Goal: Task Accomplishment & Management: Use online tool/utility

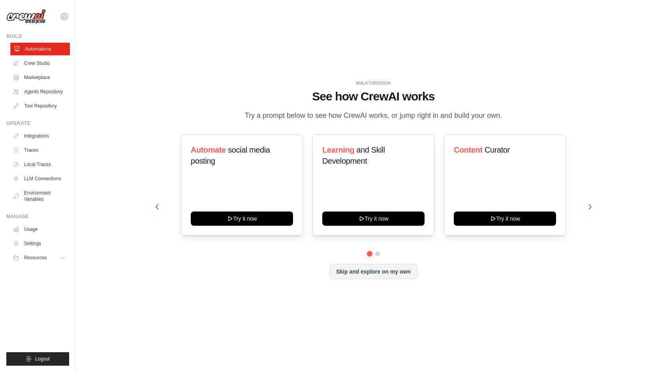
click at [28, 53] on link "Automations" at bounding box center [40, 49] width 60 height 13
click at [31, 67] on link "Crew Studio" at bounding box center [40, 63] width 60 height 13
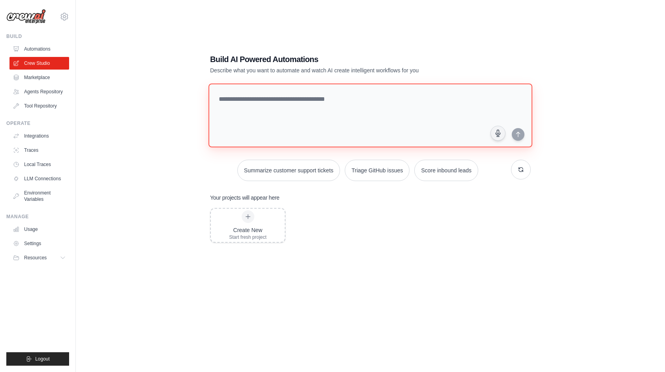
click at [323, 100] on textarea at bounding box center [371, 115] width 324 height 64
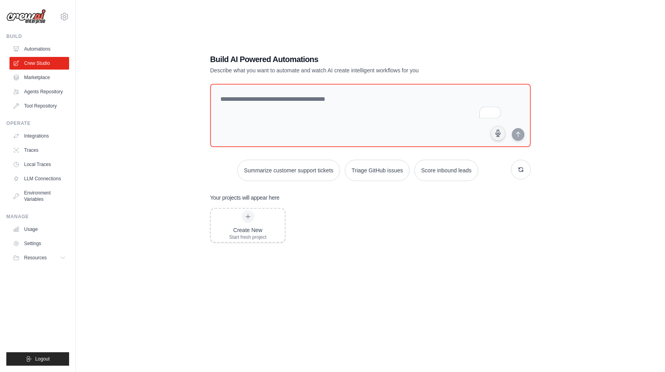
click at [109, 118] on div "Build AI Powered Automations Describe what you want to automate and watch AI cr…" at bounding box center [371, 194] width 564 height 372
click at [124, 198] on div "Build AI Powered Automations Describe what you want to automate and watch AI cr…" at bounding box center [371, 194] width 564 height 372
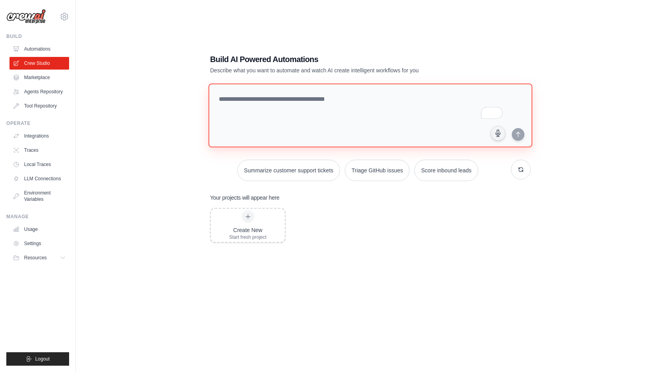
click at [311, 108] on textarea "To enrich screen reader interactions, please activate Accessibility in Grammarl…" at bounding box center [371, 115] width 324 height 64
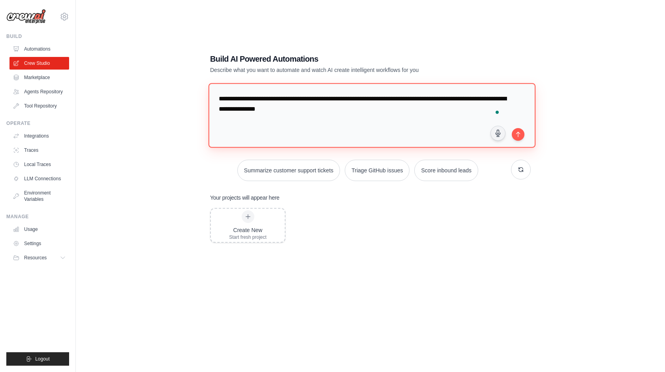
type textarea "**********"
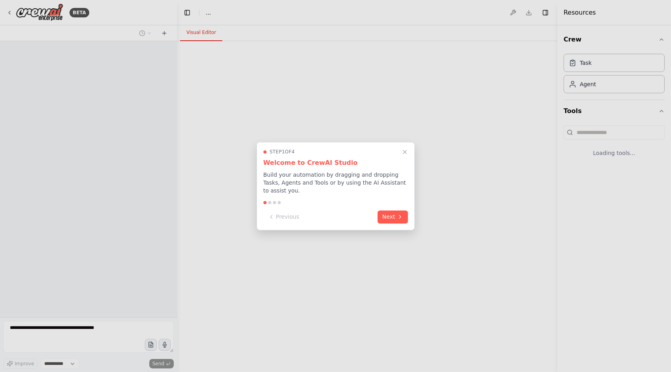
select select "****"
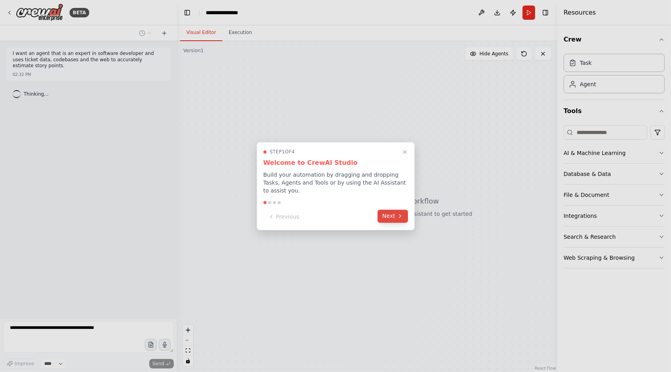
click at [395, 210] on button "Next" at bounding box center [393, 215] width 30 height 13
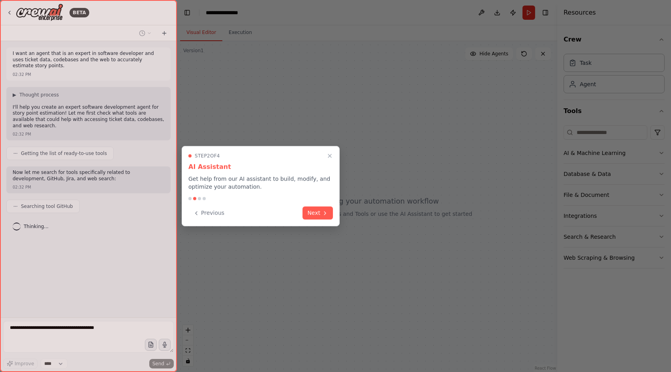
drag, startPoint x: 268, startPoint y: 159, endPoint x: 265, endPoint y: 168, distance: 9.6
click at [265, 168] on div "Step 2 of 4 AI Assistant Get help from our AI assistant to build, modify, and o…" at bounding box center [260, 172] width 145 height 38
click at [326, 216] on button "Next" at bounding box center [318, 211] width 30 height 13
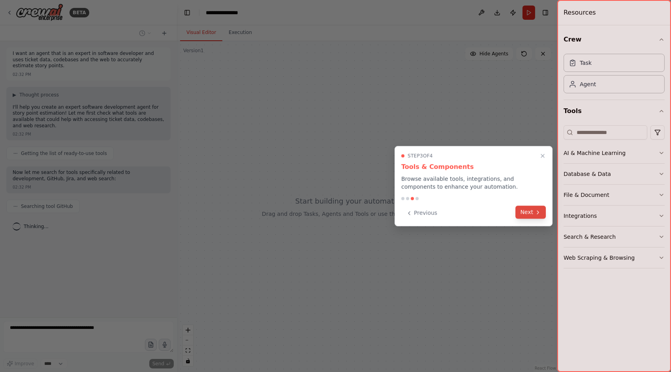
click at [535, 212] on button "Next" at bounding box center [531, 211] width 30 height 13
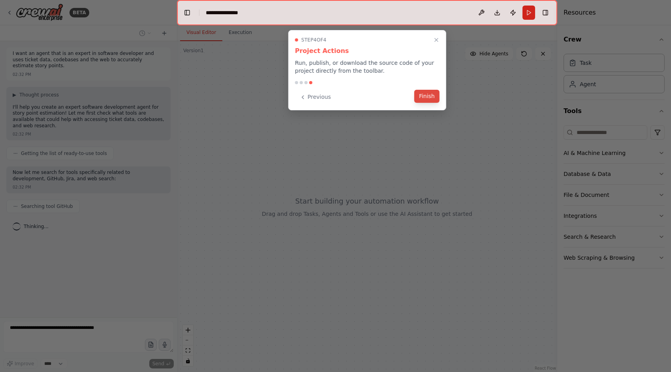
click at [424, 92] on button "Finish" at bounding box center [426, 96] width 25 height 13
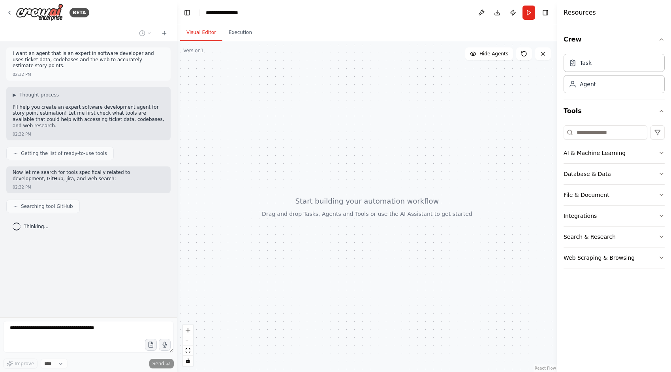
click at [33, 253] on div "I want an agent that is an expert in software developer and uses ticket data, c…" at bounding box center [88, 179] width 177 height 276
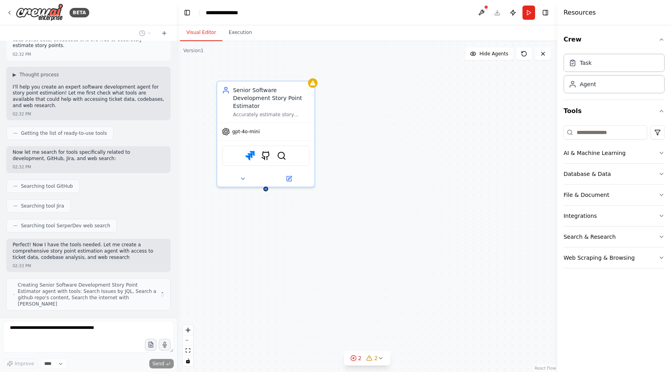
scroll to position [26, 0]
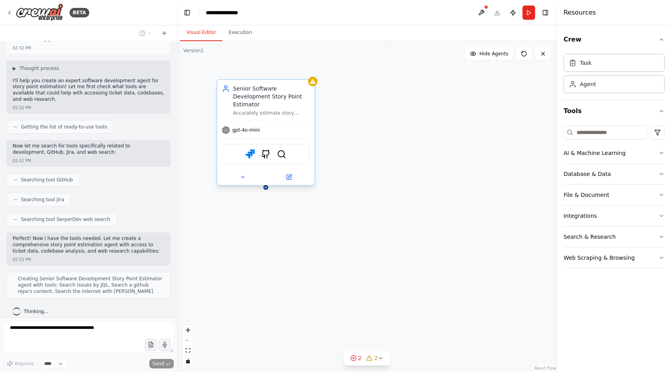
click at [280, 110] on div "Accurately estimate story points for software development tasks by analyzing ti…" at bounding box center [271, 113] width 77 height 6
click at [262, 127] on div "gpt-4o-mini" at bounding box center [265, 129] width 97 height 17
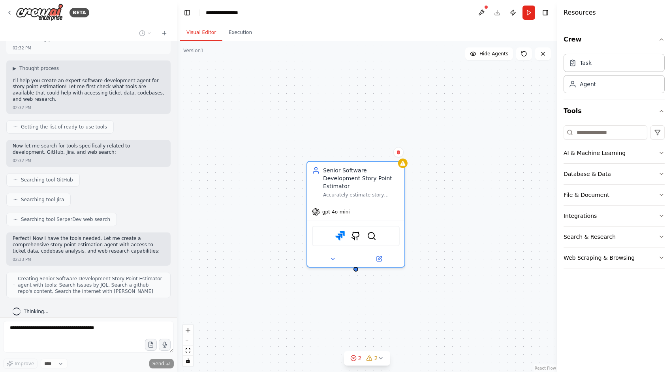
drag, startPoint x: 264, startPoint y: 183, endPoint x: 354, endPoint y: 263, distance: 120.6
click at [354, 263] on div "Senior Software Development Story Point Estimator Accurately estimate story poi…" at bounding box center [367, 206] width 381 height 331
click at [610, 148] on button "AI & Machine Learning" at bounding box center [614, 153] width 101 height 21
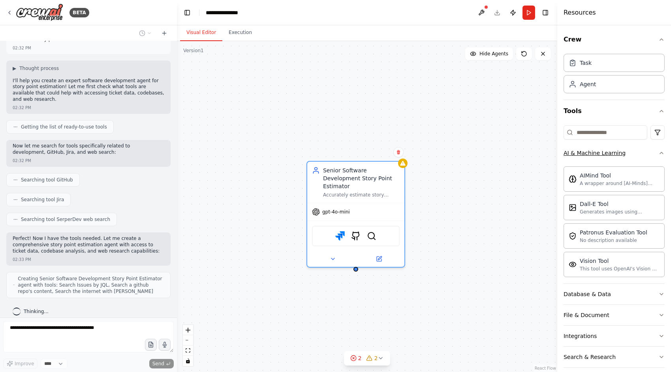
click at [602, 154] on div "AI & Machine Learning" at bounding box center [595, 153] width 62 height 8
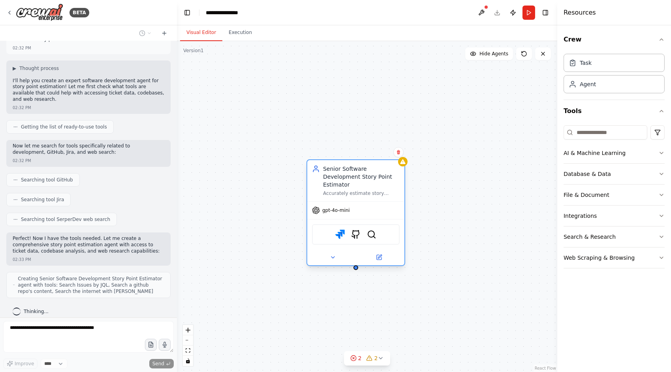
scroll to position [73, 0]
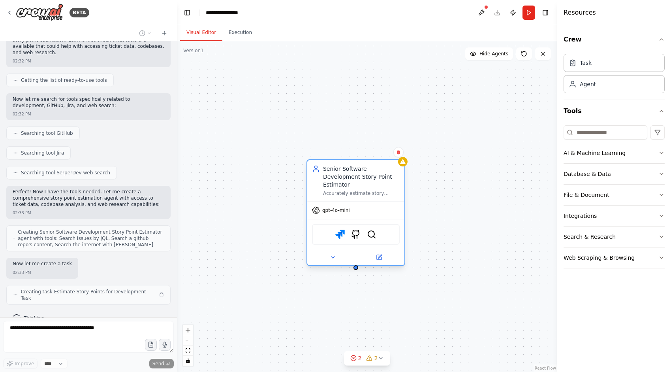
click at [405, 167] on div "Senior Software Development Story Point Estimator Accurately estimate story poi…" at bounding box center [356, 212] width 99 height 107
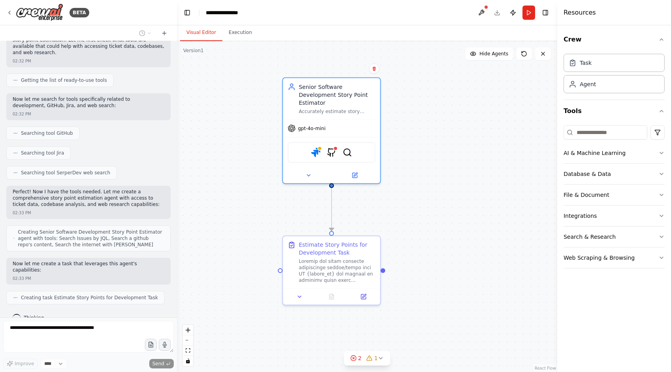
drag, startPoint x: 237, startPoint y: 230, endPoint x: 244, endPoint y: 151, distance: 78.6
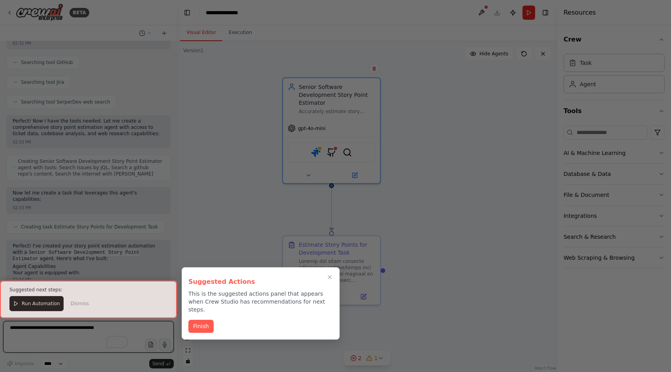
scroll to position [155, 0]
